Goal: Find specific page/section: Find specific page/section

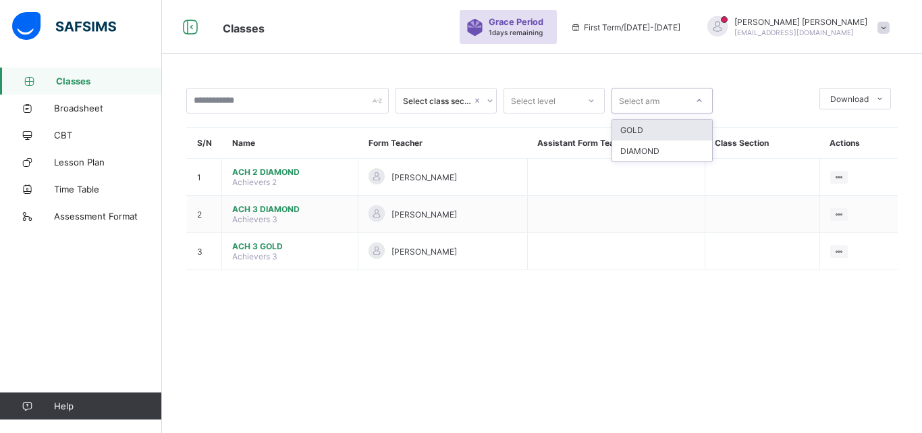
click at [664, 139] on div "GOLD" at bounding box center [662, 129] width 100 height 21
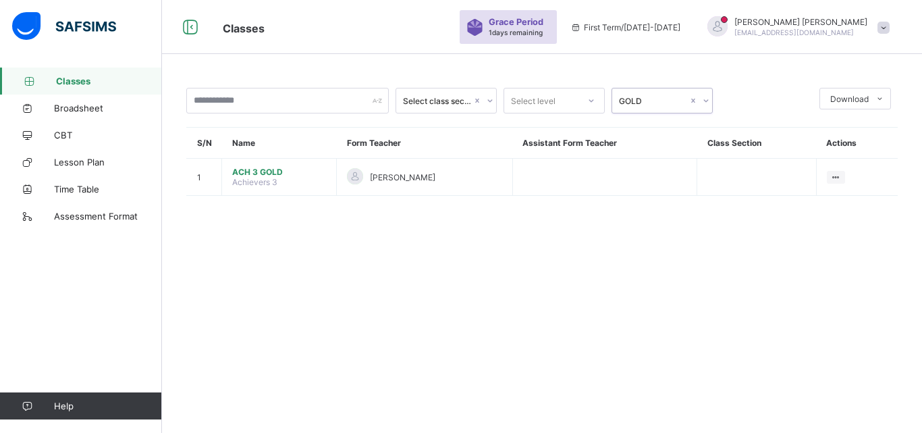
click at [699, 101] on div at bounding box center [705, 101] width 13 height 22
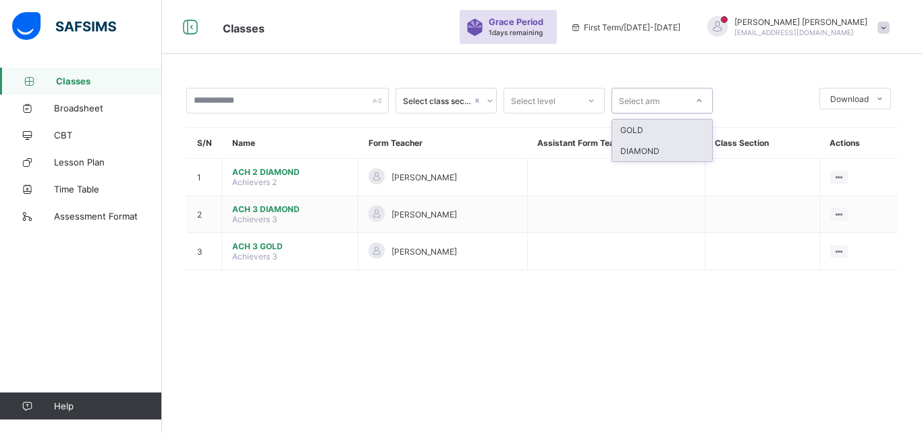
click at [681, 149] on div "DIAMOND" at bounding box center [662, 150] width 100 height 21
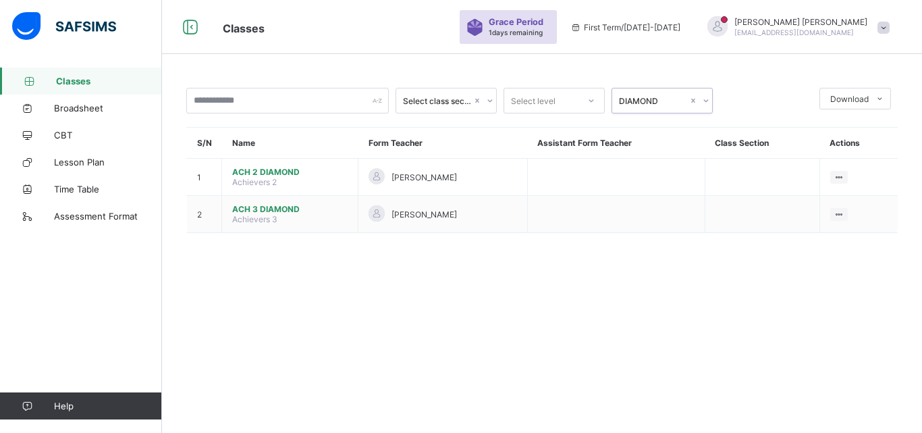
click at [699, 101] on div at bounding box center [705, 101] width 13 height 22
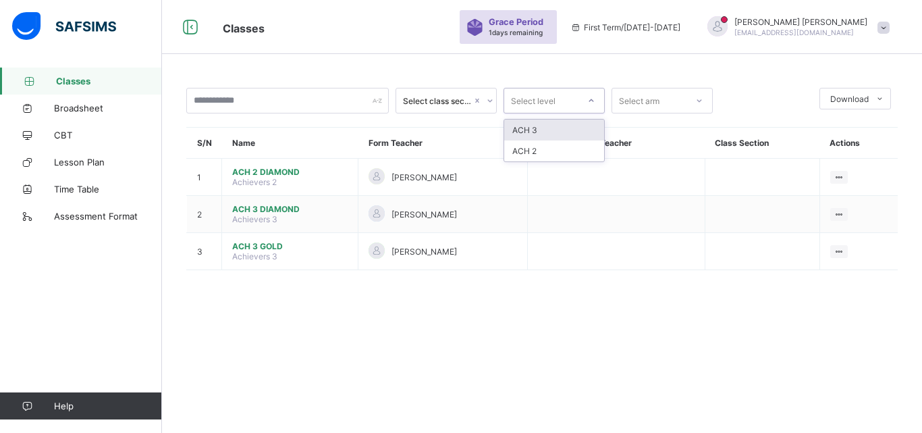
click at [572, 126] on div "ACH 3" at bounding box center [554, 129] width 100 height 21
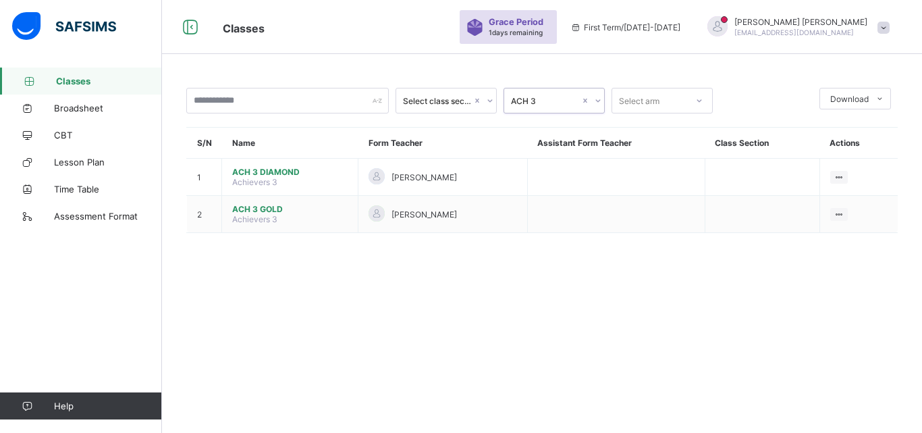
click at [483, 101] on div at bounding box center [489, 101] width 13 height 22
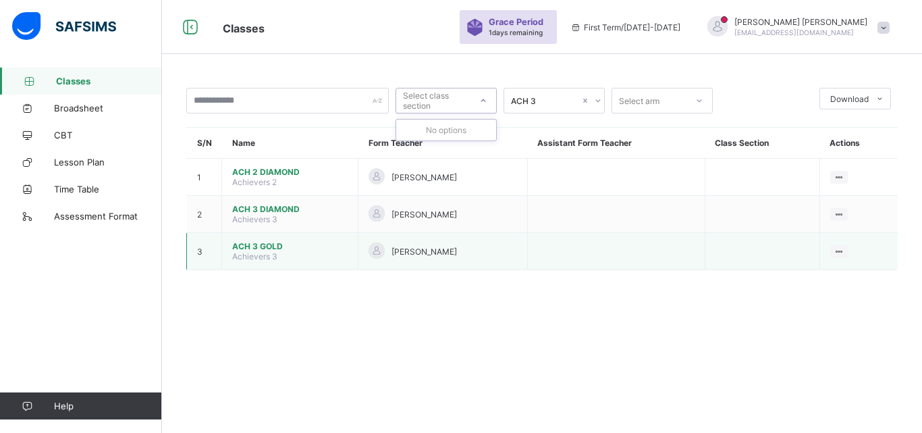
click at [579, 260] on td at bounding box center [616, 251] width 178 height 37
click at [527, 263] on td "[PERSON_NAME]" at bounding box center [442, 251] width 169 height 37
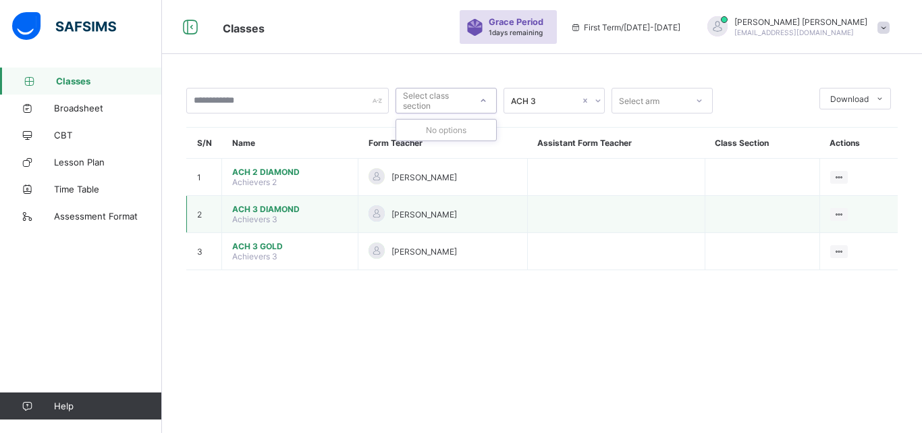
click at [780, 208] on td at bounding box center [762, 214] width 115 height 37
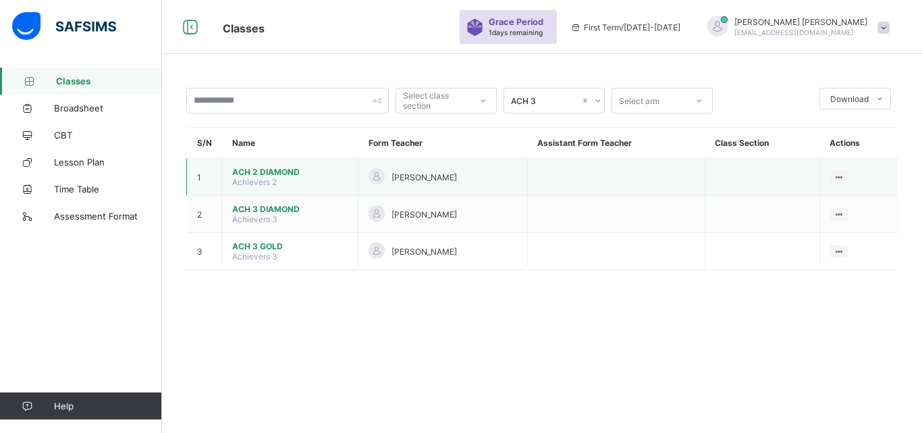
click at [762, 190] on td at bounding box center [762, 177] width 115 height 37
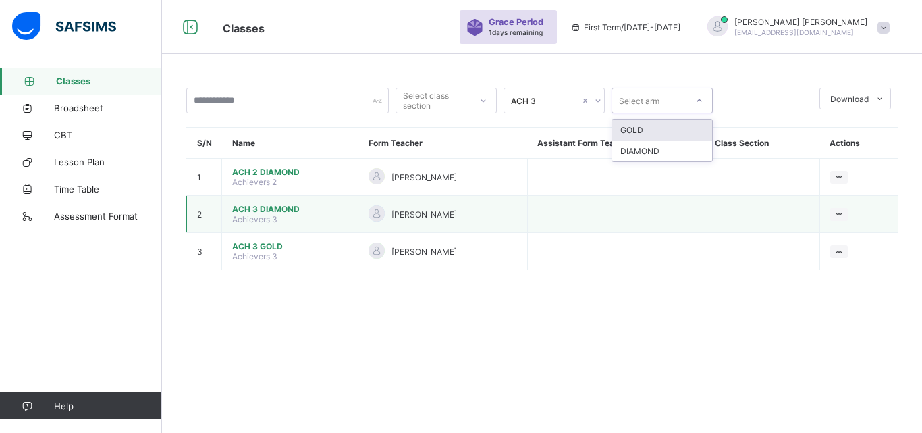
click at [698, 221] on td at bounding box center [616, 214] width 178 height 37
click at [63, 92] on link "Classes" at bounding box center [81, 81] width 162 height 27
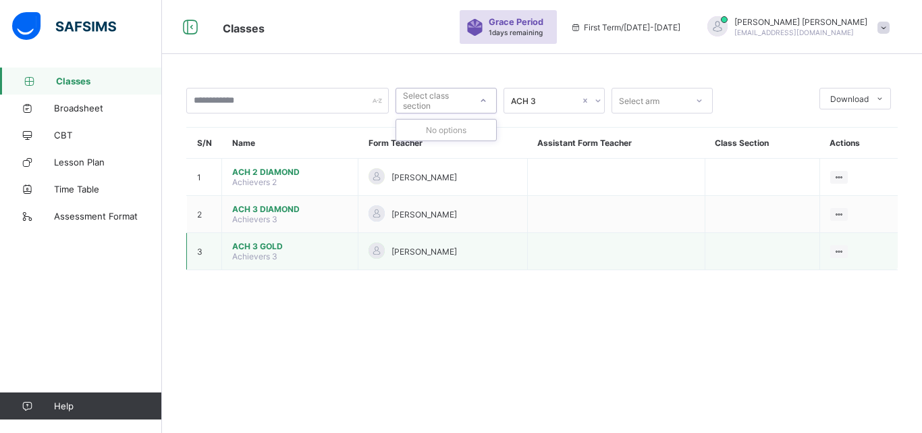
click at [592, 267] on td at bounding box center [616, 251] width 178 height 37
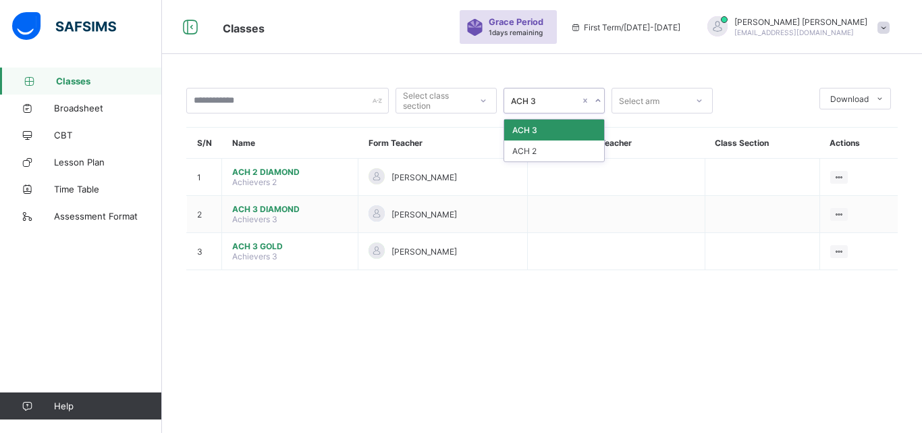
click at [583, 123] on div "ACH 3" at bounding box center [554, 129] width 100 height 21
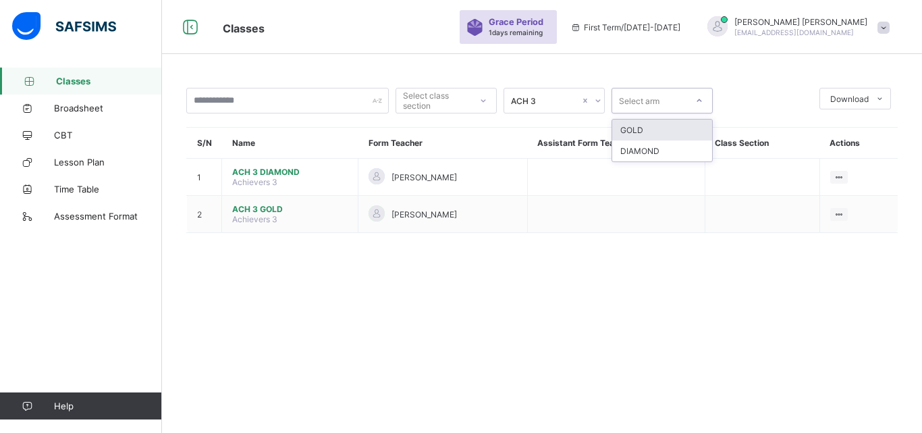
click at [715, 256] on div "Select class section ACH 3 option DIAMOND, selected. option GOLD focused, 1 of …" at bounding box center [542, 167] width 760 height 199
click at [610, 275] on div "Select class section ACH 3 Select arm Download Pdf Report Excel Report S/N Name…" at bounding box center [542, 216] width 760 height 433
click at [634, 284] on div "Select class section ACH 3 Select arm Download Pdf Report Excel Report S/N Name…" at bounding box center [542, 216] width 760 height 433
click at [597, 284] on div "0 results available. Use Up and Down to choose options, press Enter to select t…" at bounding box center [542, 216] width 760 height 433
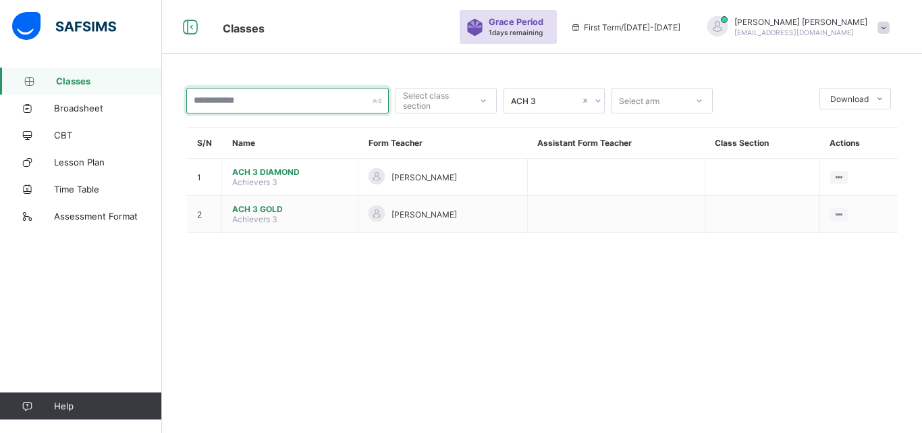
click at [372, 105] on input "text" at bounding box center [287, 101] width 203 height 26
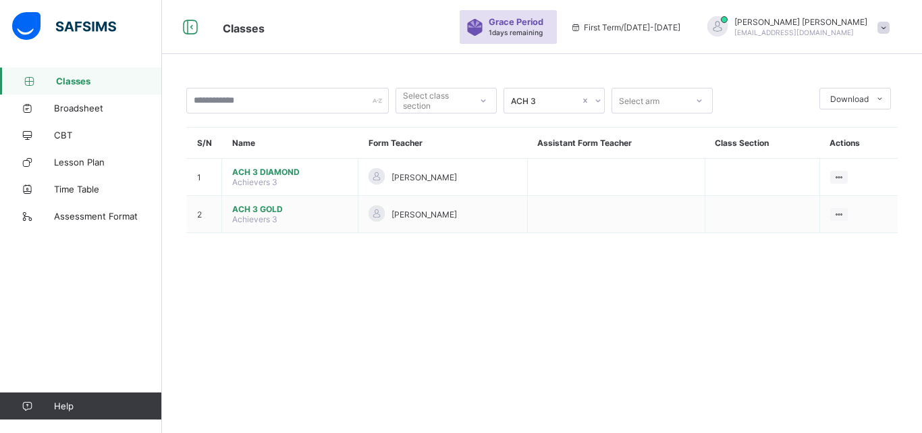
click at [360, 288] on div "Select class section ACH 3 Select arm Download Pdf Report Excel Report S/N Name…" at bounding box center [542, 216] width 760 height 433
click at [415, 291] on div "0 results available. Use Up and Down to choose options, press Enter to select t…" at bounding box center [542, 216] width 760 height 433
click at [262, 223] on span "Achievers 3" at bounding box center [254, 219] width 45 height 10
click at [267, 211] on span "ACH 3 GOLD" at bounding box center [289, 209] width 115 height 10
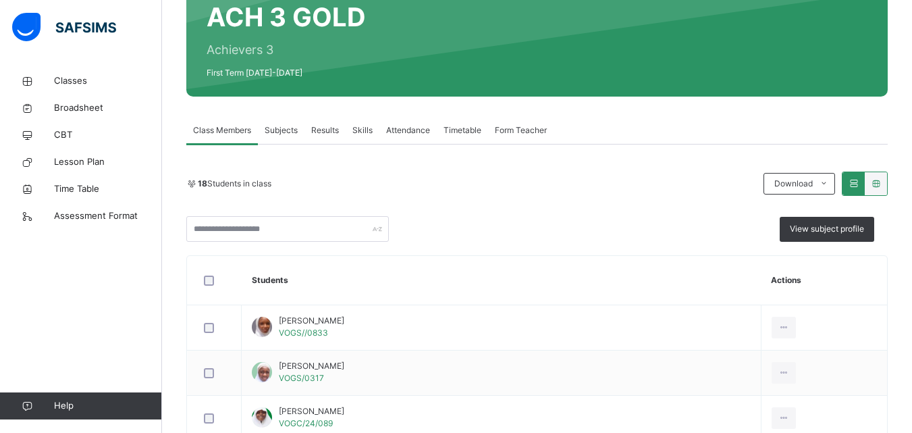
scroll to position [64, 0]
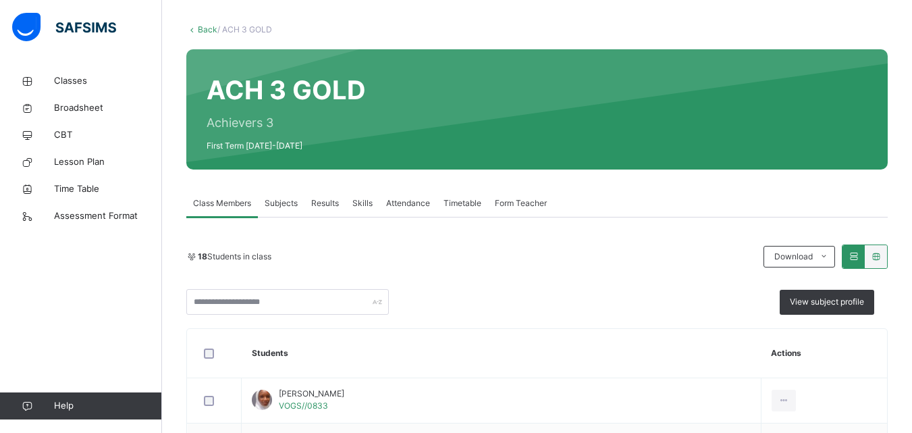
click at [323, 205] on span "Results" at bounding box center [325, 203] width 28 height 12
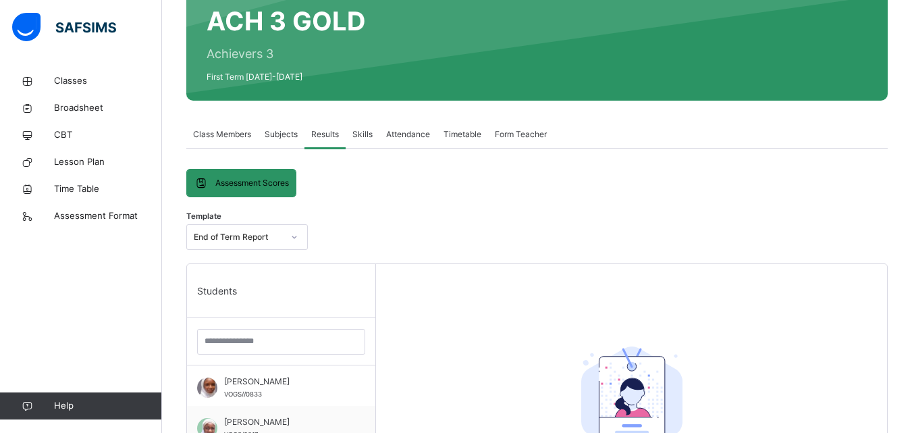
scroll to position [128, 0]
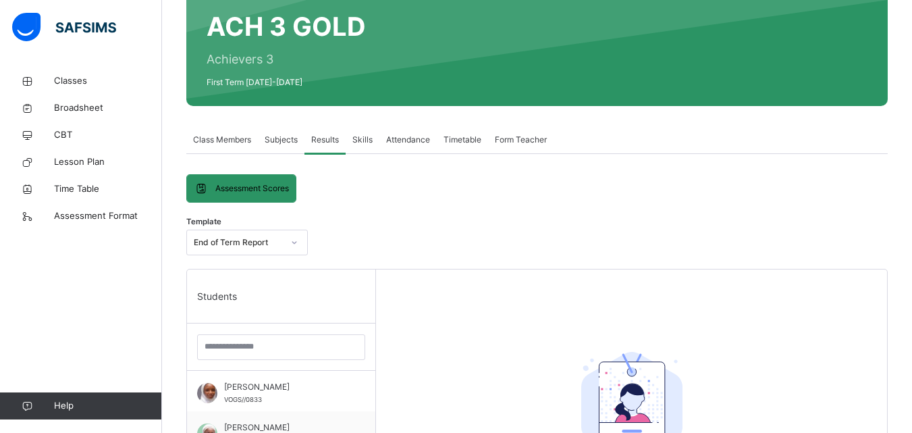
click at [278, 142] on span "Subjects" at bounding box center [281, 140] width 33 height 12
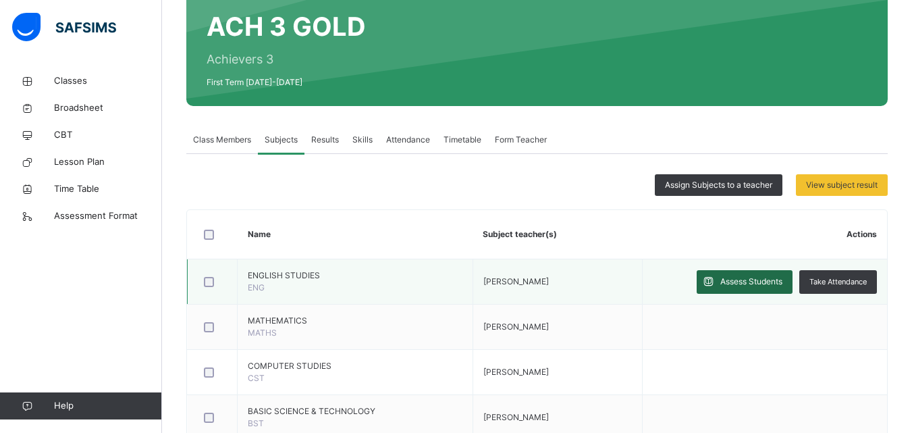
click at [758, 288] on div "Assess Students" at bounding box center [745, 282] width 96 height 24
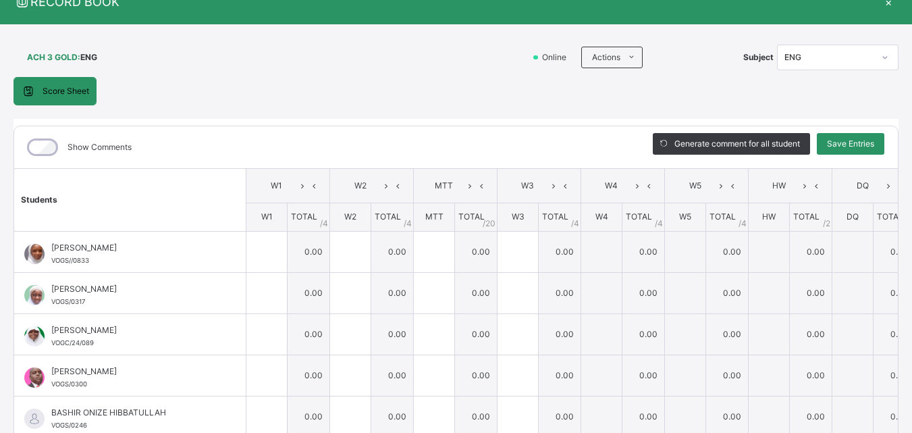
scroll to position [0, 0]
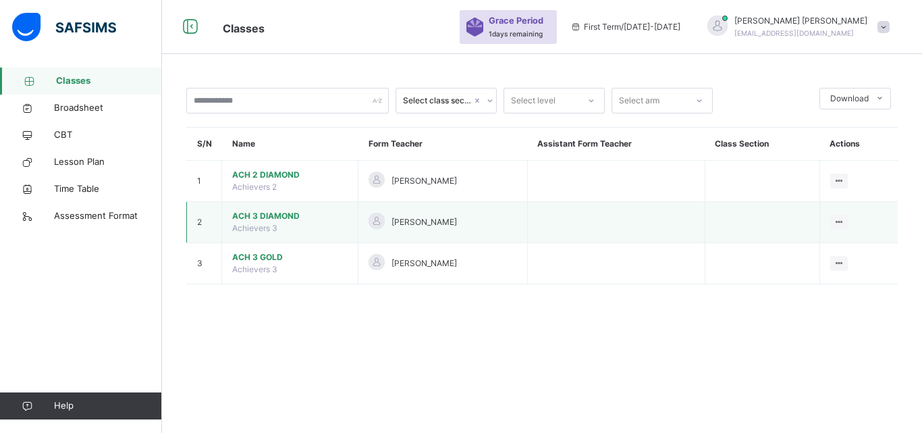
click at [269, 220] on span "ACH 3 DIAMOND" at bounding box center [289, 216] width 115 height 12
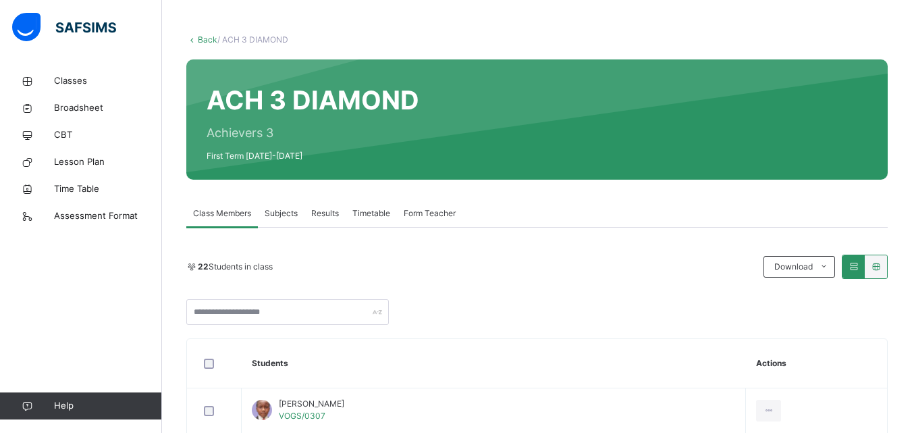
scroll to position [61, 0]
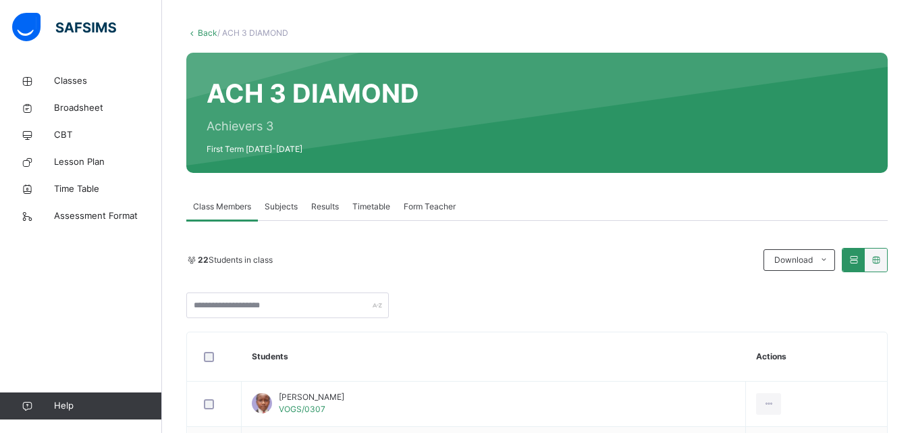
click at [282, 214] on div "Subjects" at bounding box center [281, 206] width 47 height 27
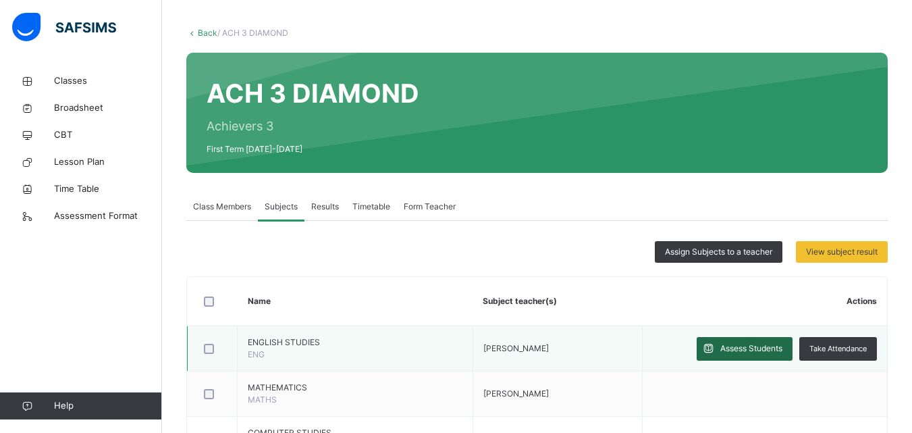
click at [766, 348] on span "Assess Students" at bounding box center [751, 348] width 62 height 12
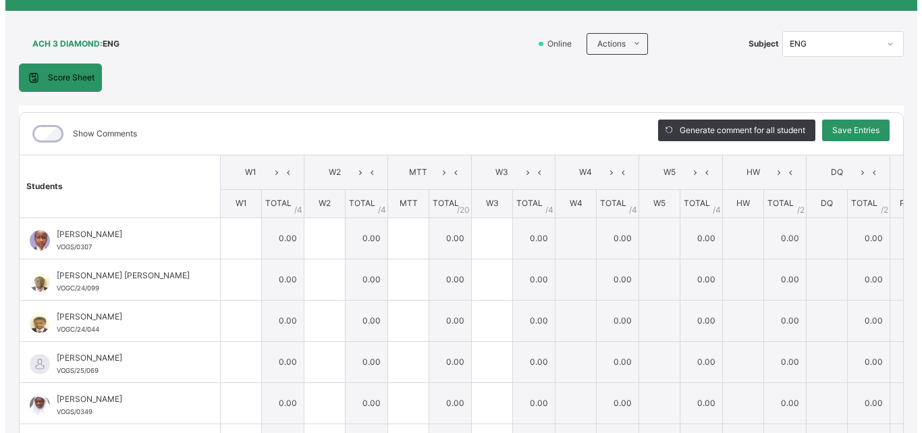
scroll to position [0, 0]
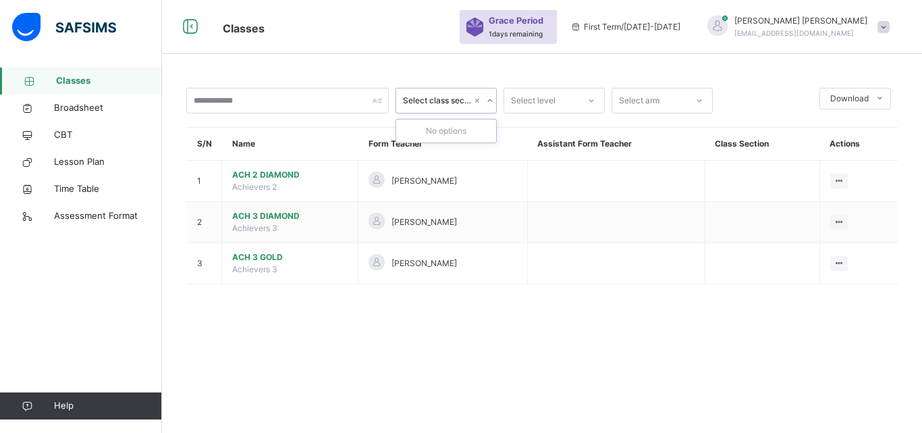
click at [707, 342] on div "0 results available. Use Up and Down to choose options, press Enter to select t…" at bounding box center [542, 216] width 760 height 433
